Goal: Book appointment/travel/reservation

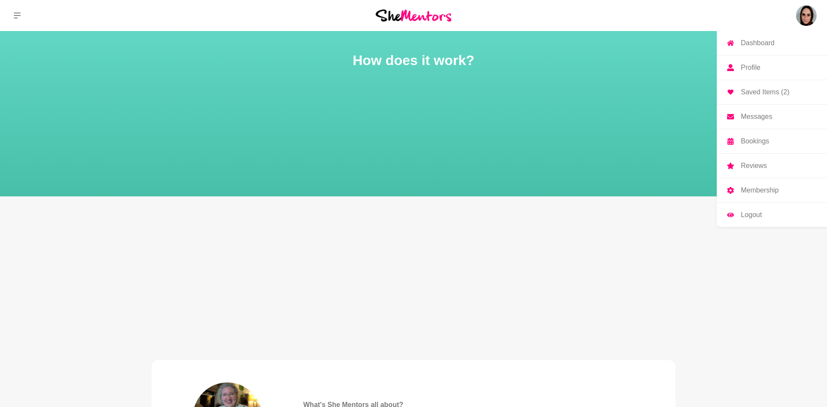
click at [759, 71] on p "Profile" at bounding box center [750, 67] width 19 height 7
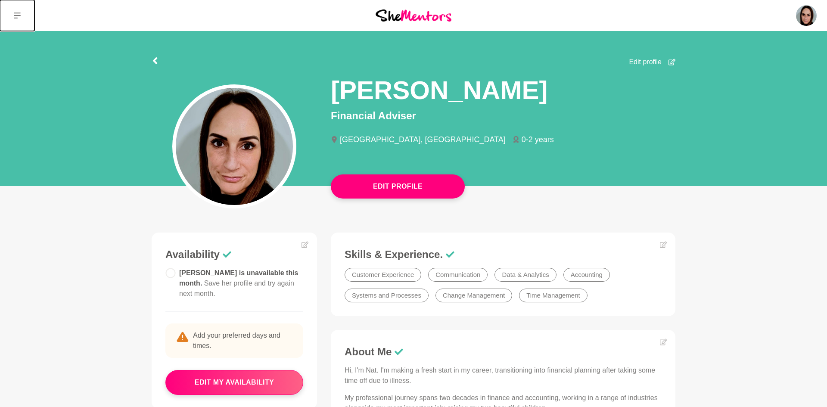
click at [14, 15] on icon at bounding box center [17, 15] width 7 height 6
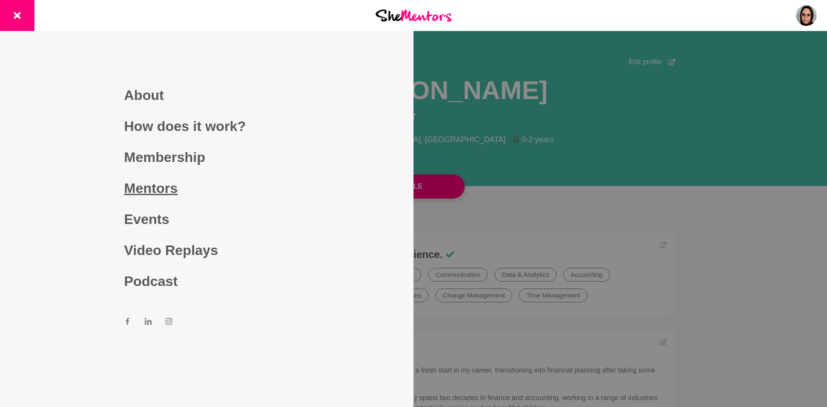
click at [181, 192] on link "Mentors" at bounding box center [206, 188] width 165 height 31
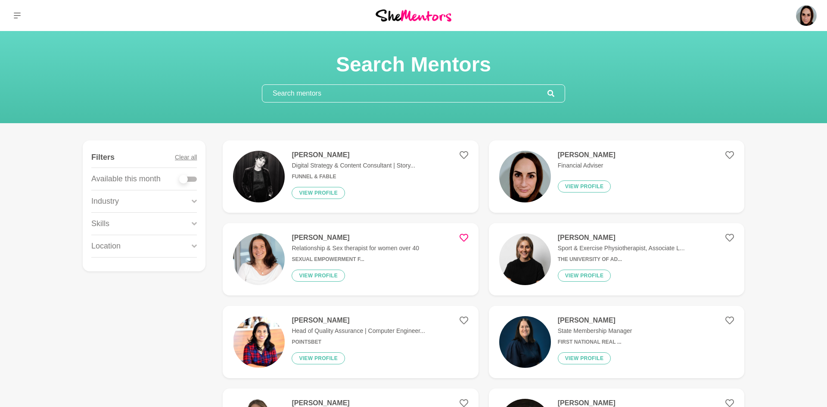
click at [302, 99] on input "text" at bounding box center [404, 93] width 285 height 17
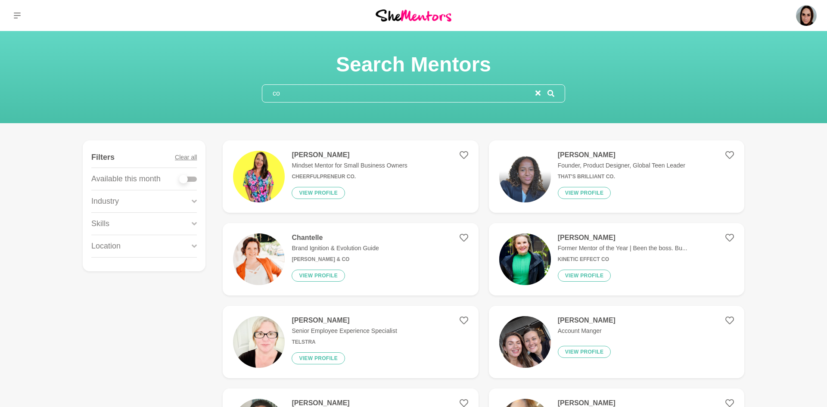
type input "c"
type input "t"
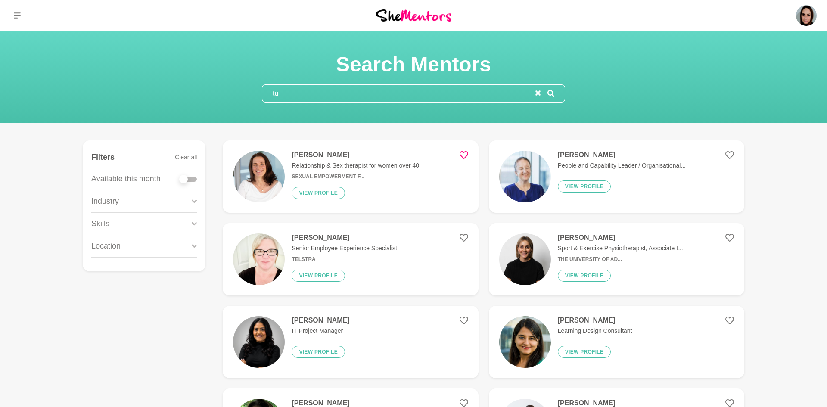
type input "t"
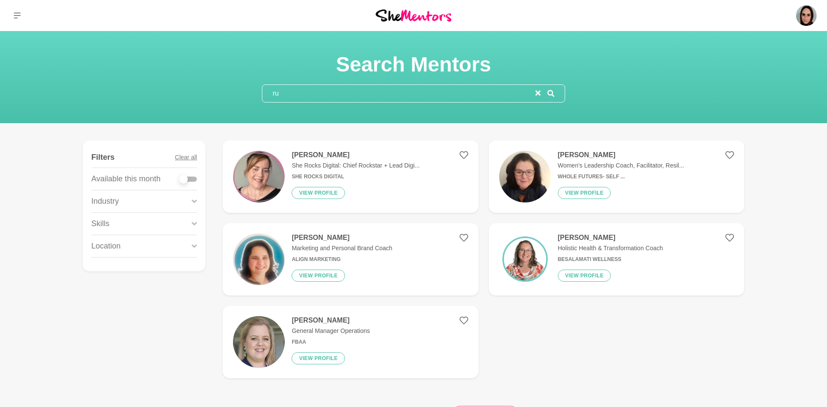
type input "r"
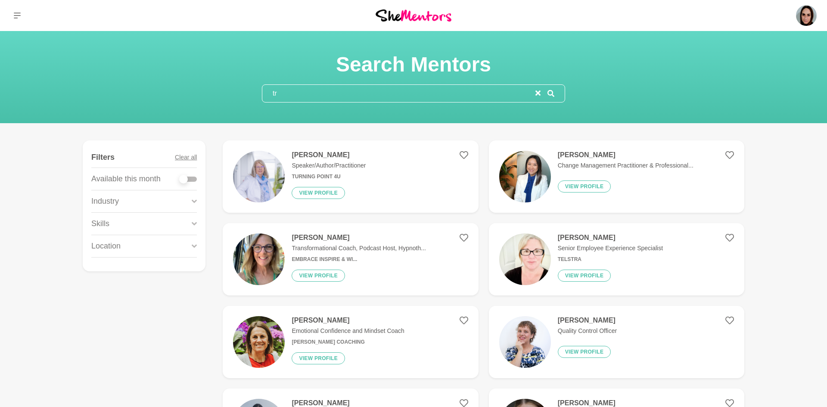
type input "t"
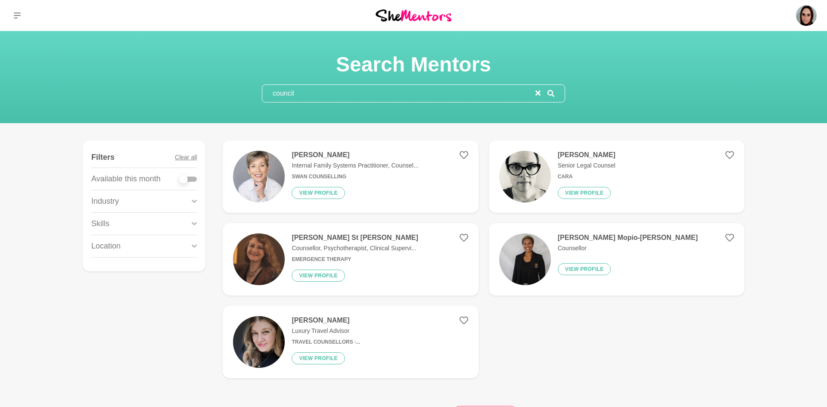
type input "council"
click at [579, 159] on div "[PERSON_NAME] Senior Legal Counsel Cara View profile" at bounding box center [583, 177] width 65 height 52
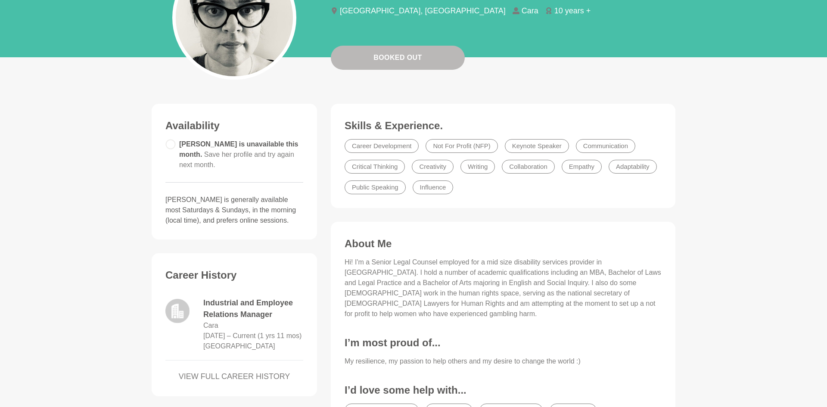
scroll to position [128, 0]
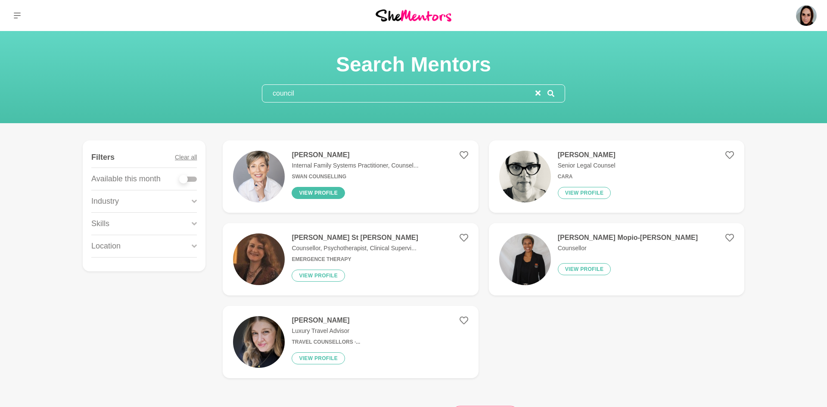
click at [325, 193] on button "View profile" at bounding box center [318, 193] width 53 height 12
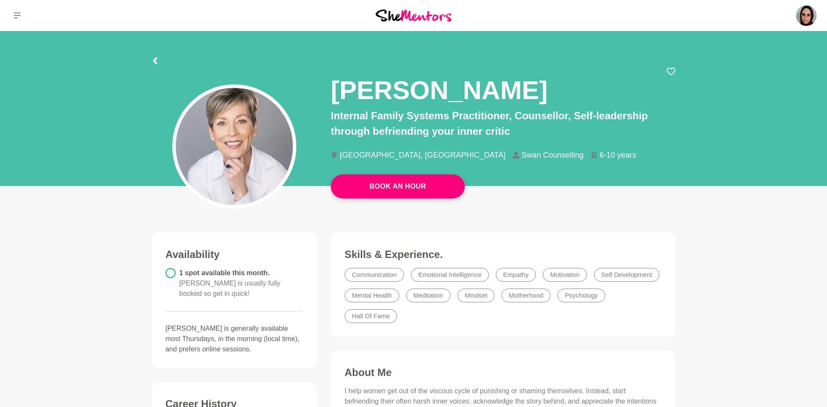
click at [683, 188] on section "[PERSON_NAME] Internal Family Systems Practitioner, Counsellor, Self-leadership…" at bounding box center [413, 111] width 551 height 160
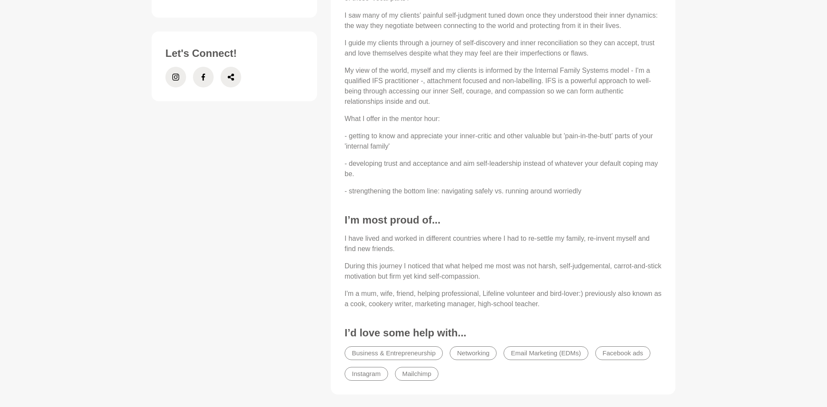
scroll to position [431, 0]
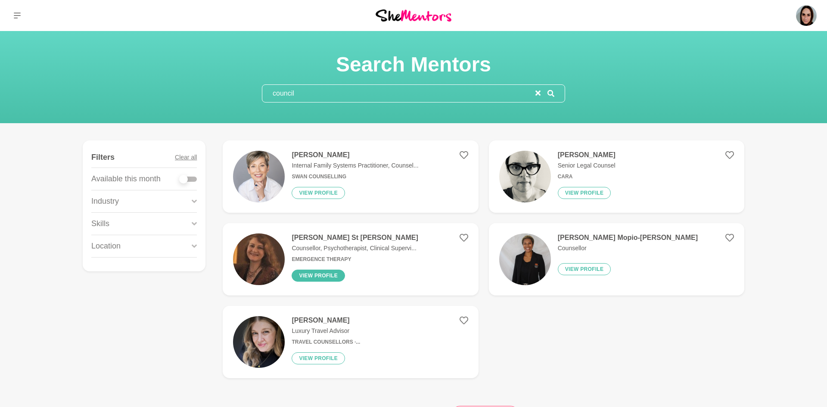
click at [325, 278] on button "View profile" at bounding box center [318, 276] width 53 height 12
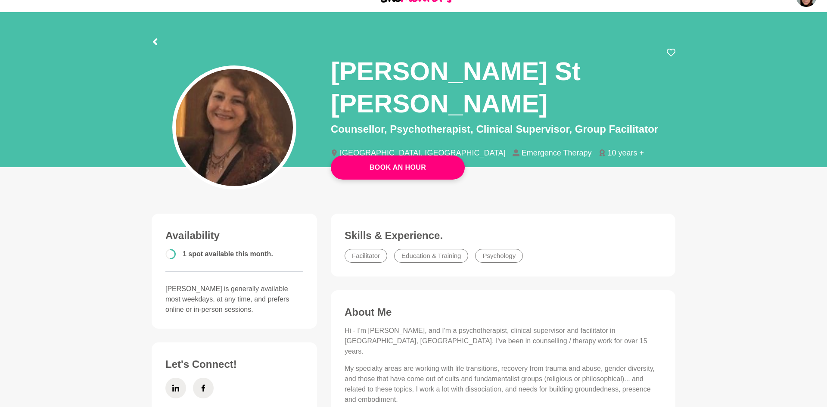
scroll to position [17, 0]
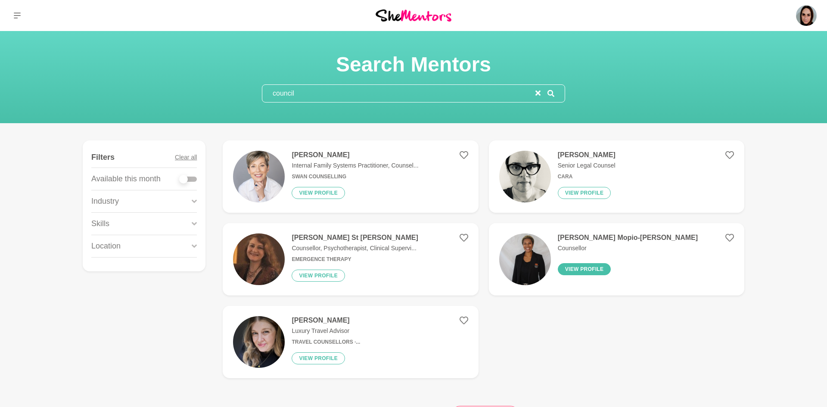
click at [595, 271] on button "View profile" at bounding box center [584, 269] width 53 height 12
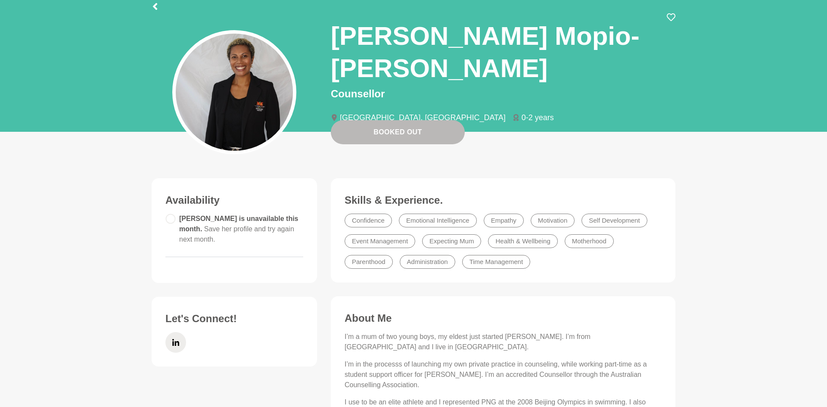
scroll to position [31, 0]
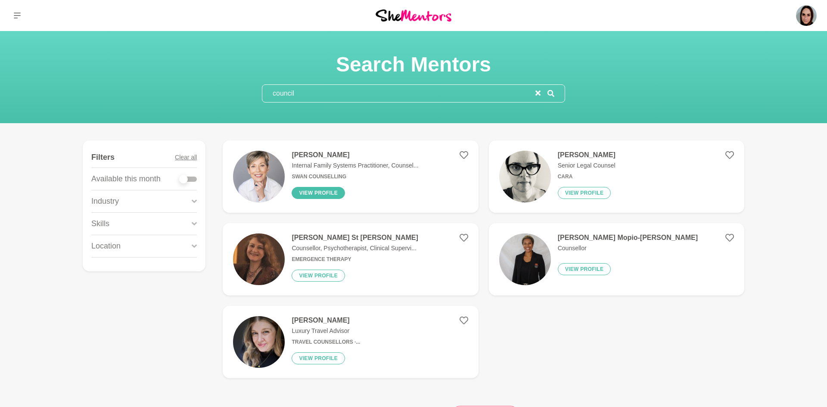
click at [323, 193] on button "View profile" at bounding box center [318, 193] width 53 height 12
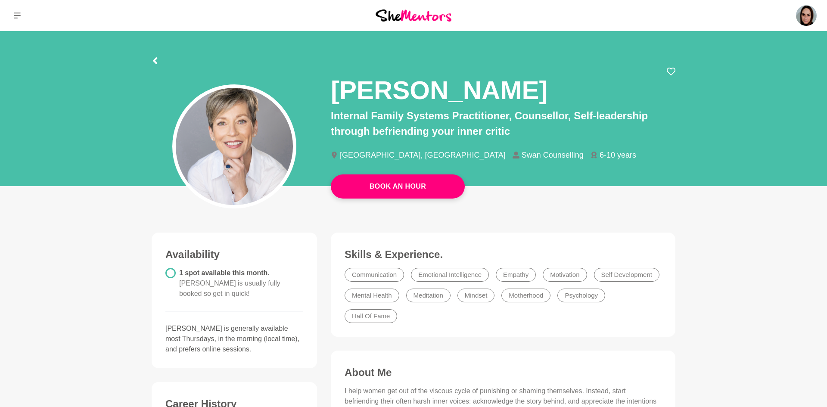
click at [171, 274] on circle at bounding box center [170, 272] width 9 height 9
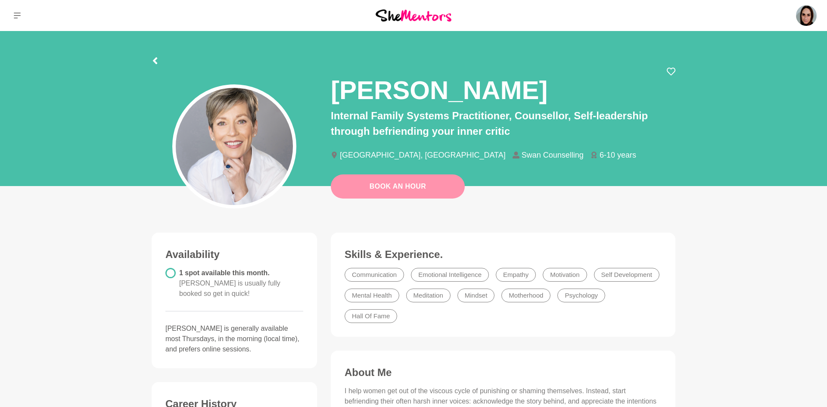
click at [412, 189] on link "Book An Hour" at bounding box center [398, 186] width 134 height 24
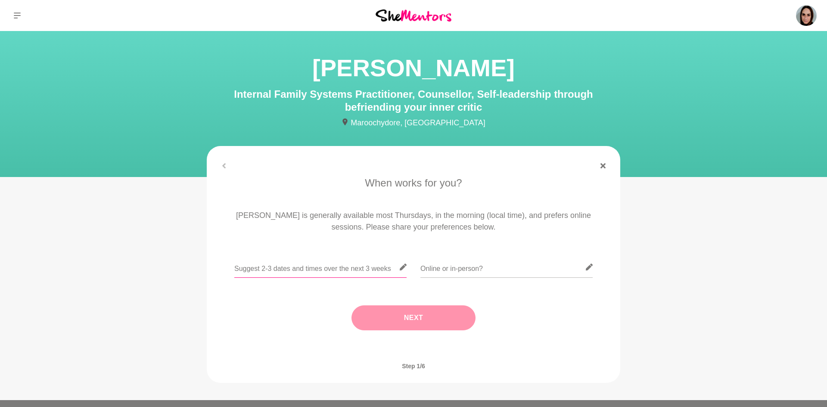
click at [352, 268] on input "text" at bounding box center [320, 267] width 172 height 21
click at [401, 268] on icon at bounding box center [403, 267] width 7 height 7
click at [447, 262] on input "text" at bounding box center [506, 267] width 172 height 21
click at [311, 273] on input "text" at bounding box center [320, 267] width 172 height 21
click at [588, 267] on icon at bounding box center [589, 267] width 7 height 7
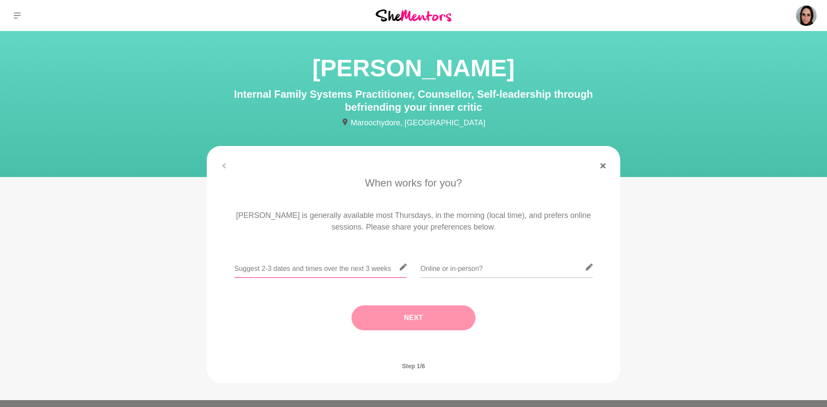
click at [350, 271] on input "text" at bounding box center [320, 267] width 172 height 21
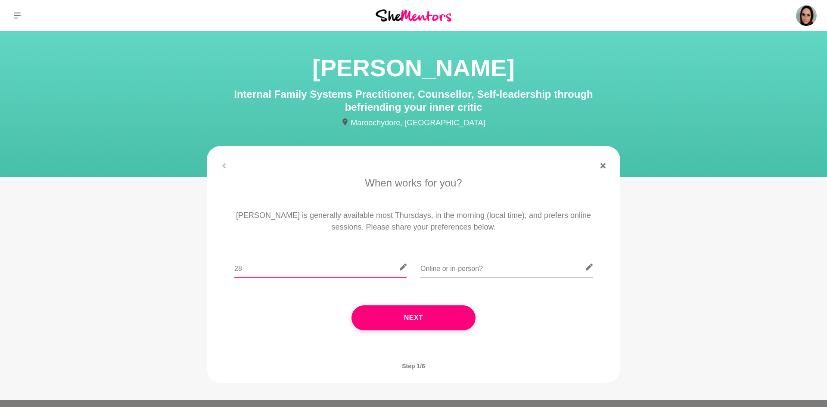
type input "2"
click at [312, 260] on input "28th" at bounding box center [320, 267] width 172 height 21
type input "[DATE] or [DATE]"
click at [474, 267] on input "text" at bounding box center [506, 267] width 172 height 21
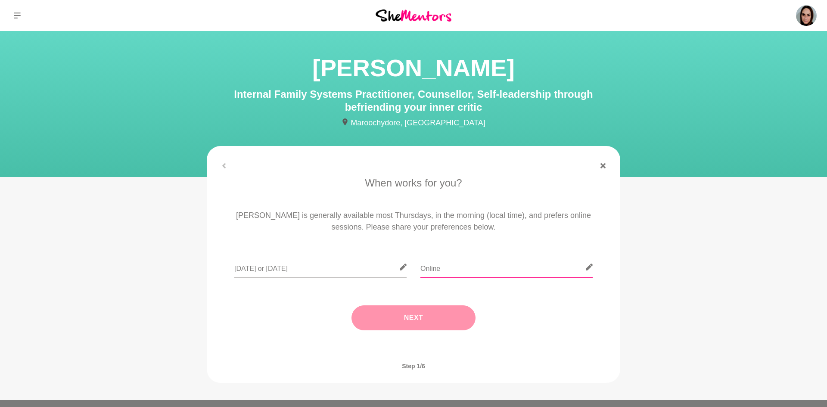
type input "Online"
click at [454, 320] on button "Next" at bounding box center [413, 317] width 124 height 25
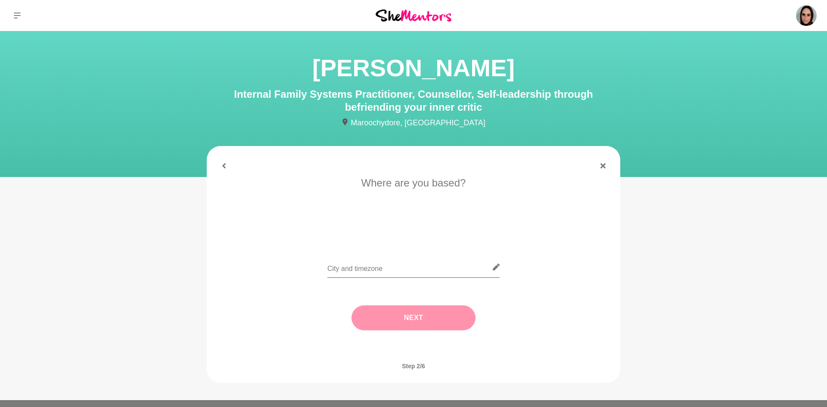
click at [406, 273] on input "text" at bounding box center [413, 267] width 172 height 21
type input "[GEOGRAPHIC_DATA], [GEOGRAPHIC_DATA]"
click at [418, 325] on button "Next" at bounding box center [413, 317] width 124 height 25
click at [438, 227] on li "I need tips" at bounding box center [448, 231] width 44 height 14
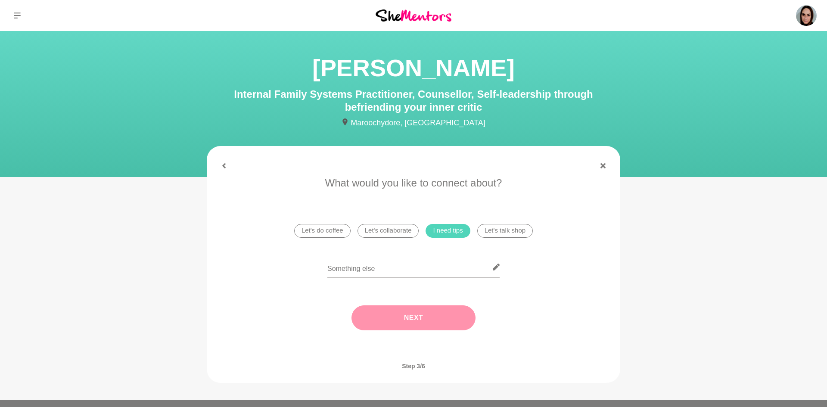
click at [411, 322] on button "Next" at bounding box center [413, 317] width 124 height 25
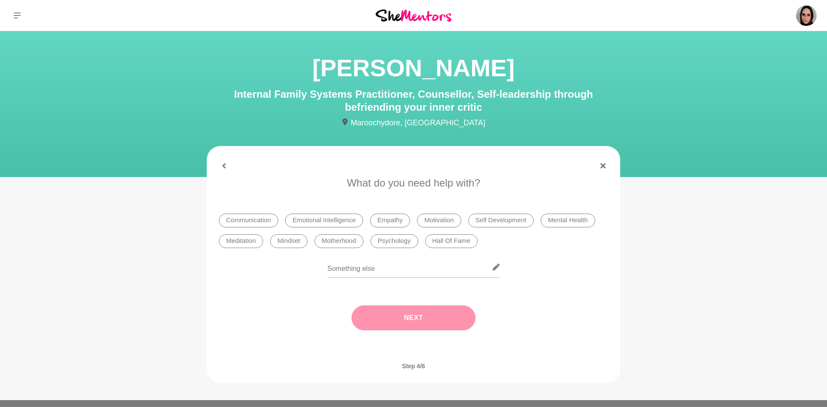
click at [291, 241] on li "Mindset" at bounding box center [288, 241] width 37 height 14
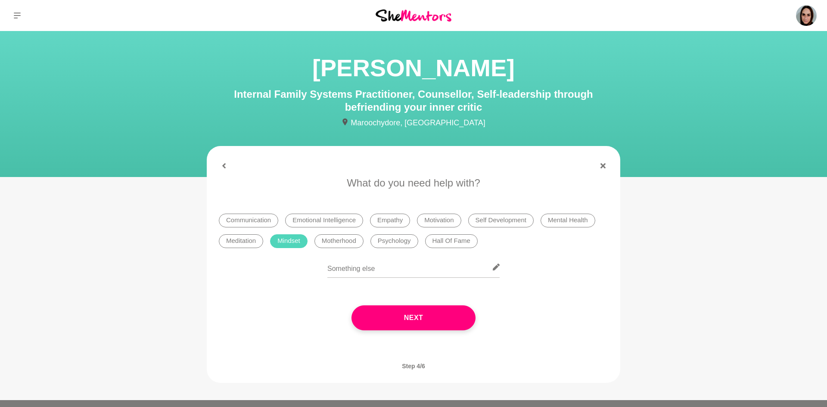
click at [512, 219] on li "Self Development" at bounding box center [500, 221] width 65 height 14
click at [385, 218] on li "Empathy" at bounding box center [390, 221] width 40 height 14
click at [403, 241] on li "Psychology" at bounding box center [394, 241] width 48 height 14
click at [251, 219] on li "Communication" at bounding box center [248, 221] width 59 height 14
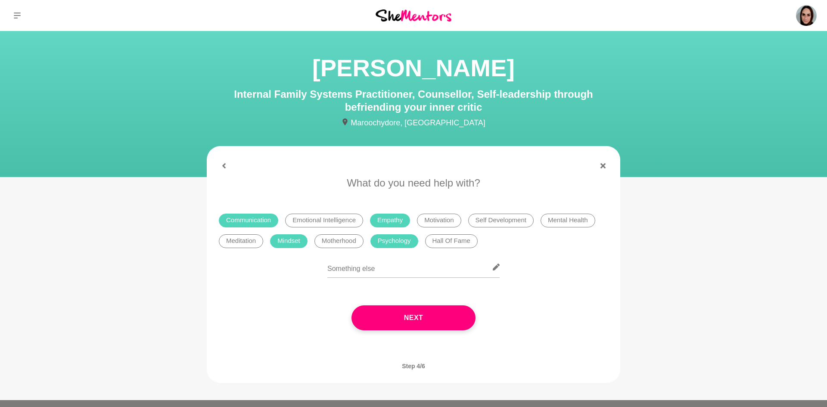
click at [488, 225] on li "Self Development" at bounding box center [500, 221] width 65 height 14
click at [237, 239] on li "Meditation" at bounding box center [241, 241] width 44 height 14
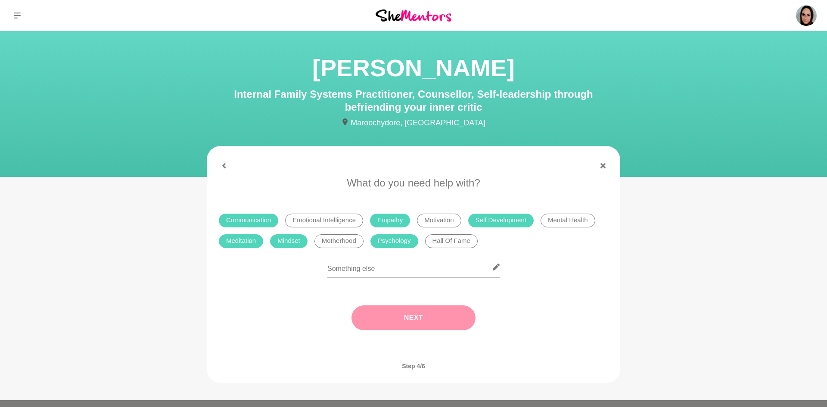
click at [414, 313] on button "Next" at bounding box center [413, 317] width 124 height 25
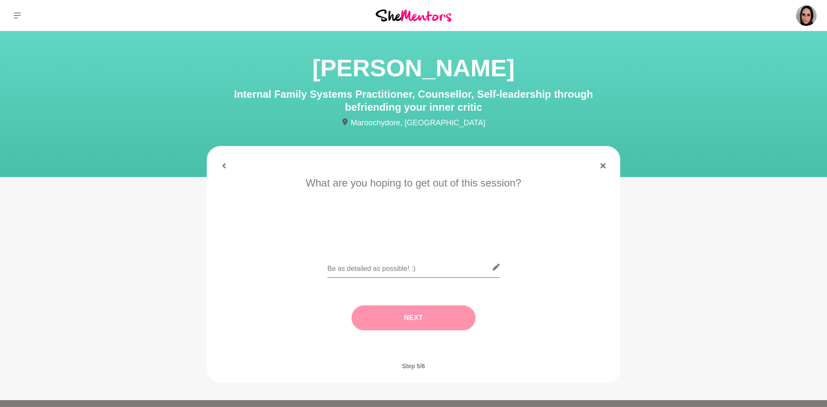
click at [394, 268] on input "text" at bounding box center [413, 267] width 172 height 21
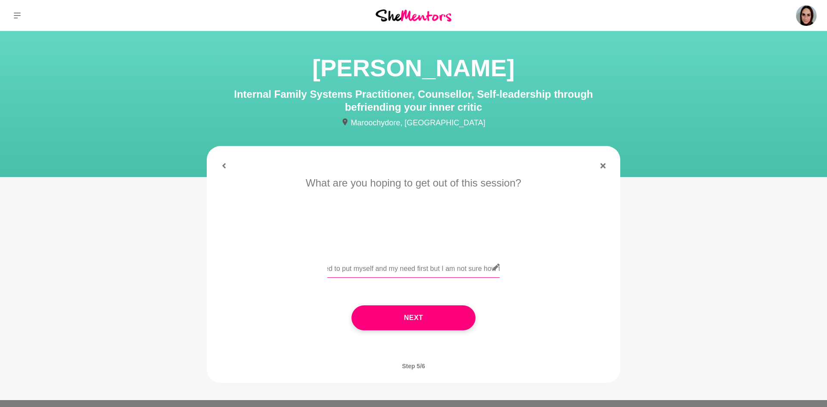
scroll to position [0, 1736]
click at [381, 268] on input "I am hoping to be more grounded and balanced and less reactive. I am going thro…" at bounding box center [413, 267] width 172 height 21
click at [480, 266] on input "I am hoping to be more grounded and balanced and less reactive. I am going thro…" at bounding box center [413, 267] width 172 height 21
click at [501, 270] on div "I am hoping to be more grounded and balanced and less reactive. I am going thro…" at bounding box center [413, 272] width 389 height 31
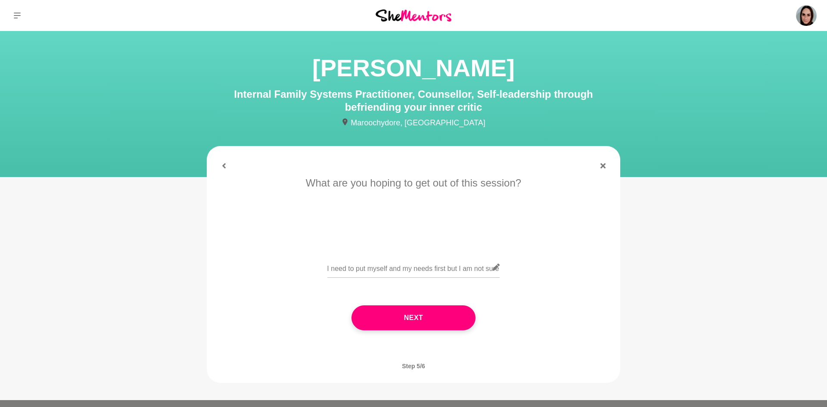
scroll to position [0, 0]
click at [482, 267] on input "I am hoping to be more grounded and balanced and less reactive. I am going thro…" at bounding box center [413, 267] width 172 height 21
click at [379, 269] on input "I am hoping to be more grounded and balanced and less reactive. I am going thro…" at bounding box center [413, 267] width 172 height 21
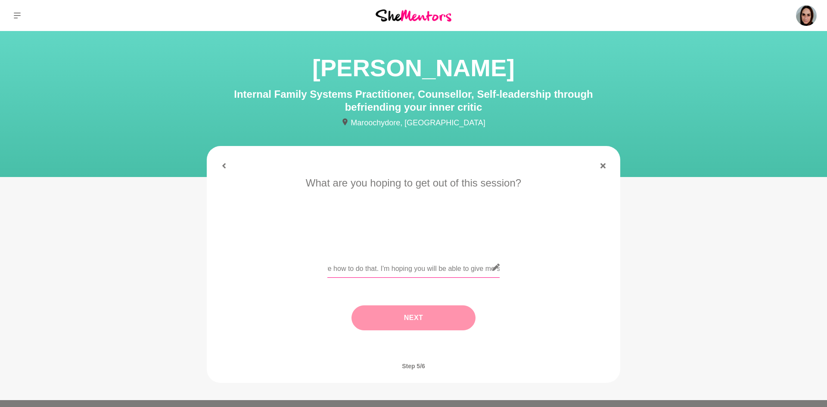
type input "I am hoping to be more grounded and balanced and less reactive. I am going thro…"
click at [386, 311] on button "Next" at bounding box center [413, 317] width 124 height 25
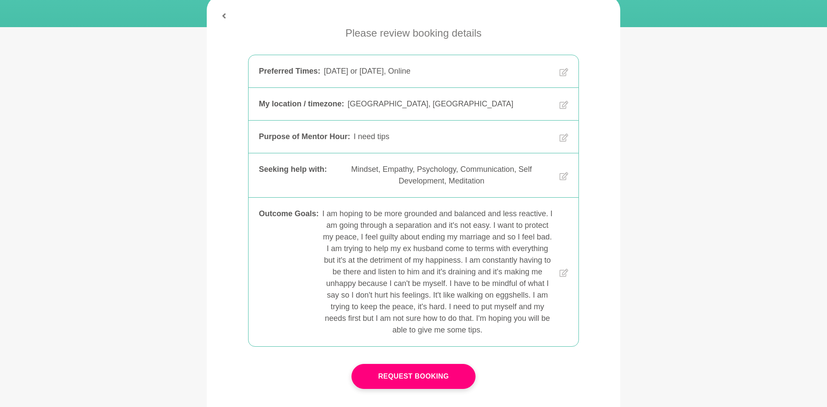
scroll to position [146, 0]
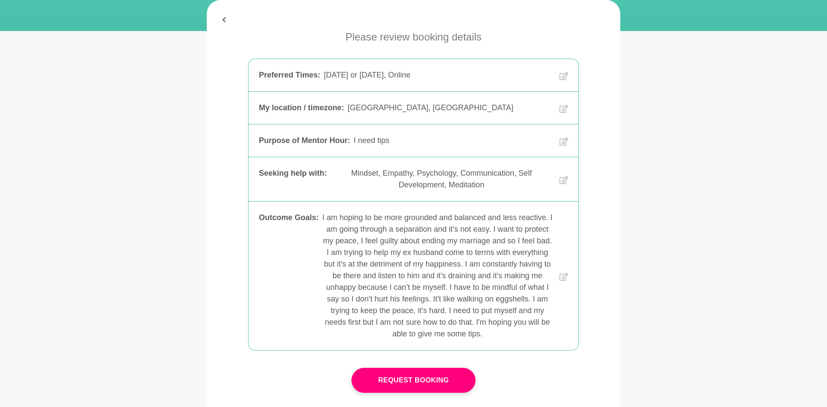
click at [443, 300] on div "I am hoping to be more grounded and balanced and less reactive. I am going thro…" at bounding box center [437, 276] width 230 height 128
click at [561, 280] on icon at bounding box center [564, 277] width 9 height 126
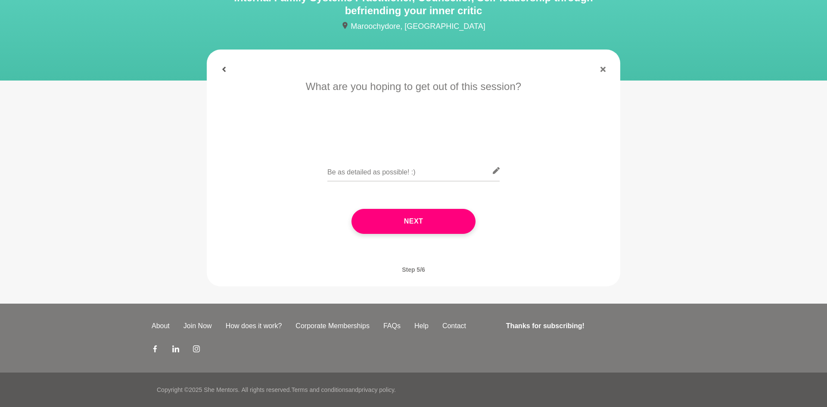
click at [228, 70] on button at bounding box center [224, 69] width 21 height 5
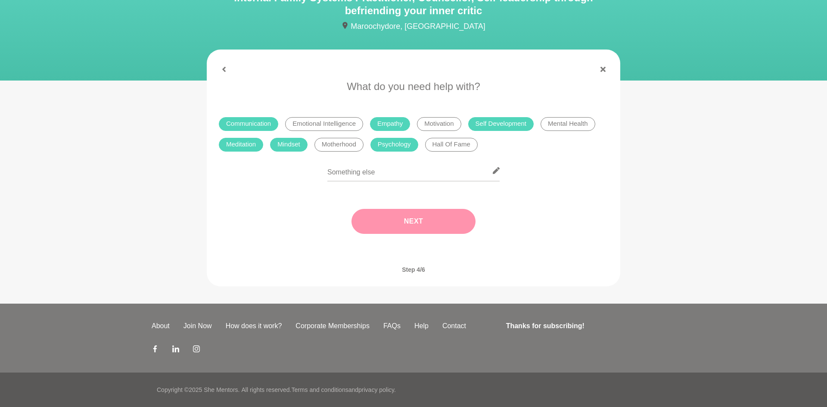
click at [424, 227] on button "Next" at bounding box center [413, 221] width 124 height 25
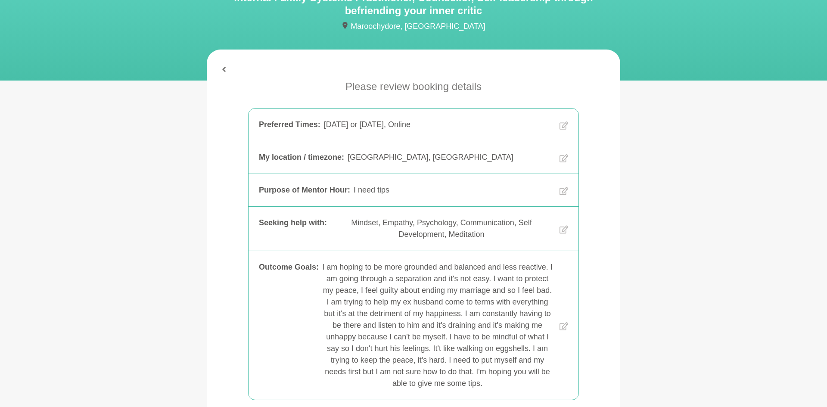
click at [436, 358] on div "I am hoping to be more grounded and balanced and less reactive. I am going thro…" at bounding box center [437, 325] width 230 height 128
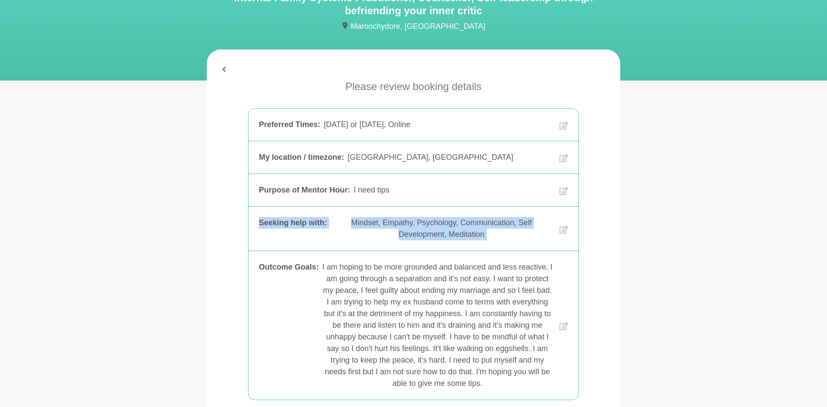
drag, startPoint x: 821, startPoint y: 180, endPoint x: 812, endPoint y: 226, distance: 46.9
click at [812, 226] on main "[PERSON_NAME] Internal Family Systems Practitioner, Counsellor, Self-leadership…" at bounding box center [413, 220] width 827 height 571
click at [711, 232] on main "[PERSON_NAME] Internal Family Systems Practitioner, Counsellor, Self-leadership…" at bounding box center [413, 220] width 827 height 571
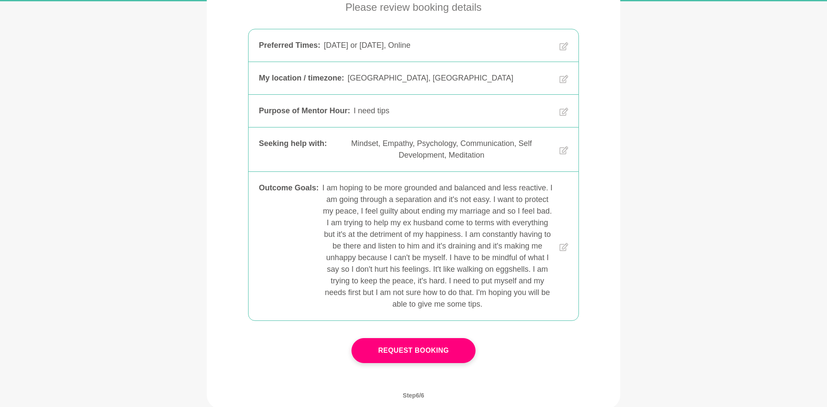
scroll to position [218, 0]
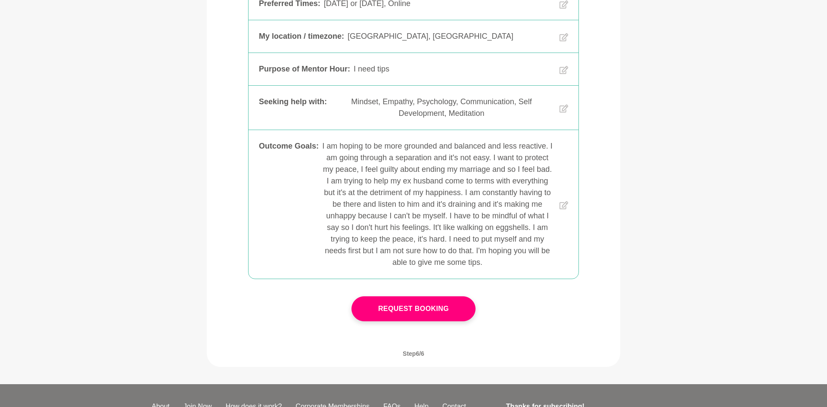
click at [441, 228] on div "I am hoping to be more grounded and balanced and less reactive. I am going thro…" at bounding box center [437, 204] width 230 height 128
click at [399, 316] on button "Request Booking" at bounding box center [413, 308] width 124 height 25
